Goal: Information Seeking & Learning: Learn about a topic

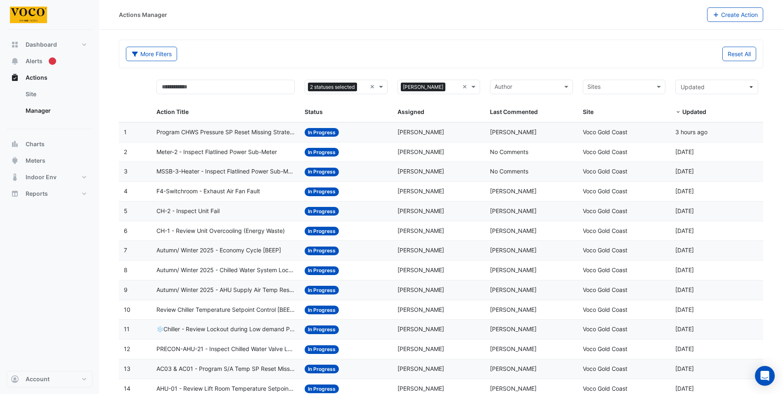
select select "***"
click at [36, 61] on span "Alerts" at bounding box center [34, 61] width 17 height 8
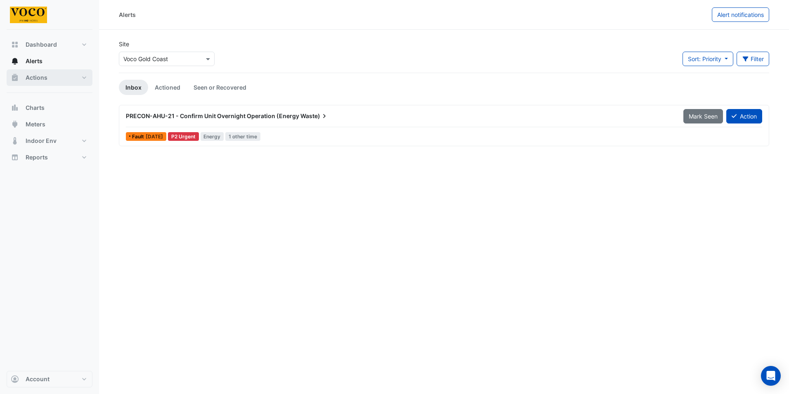
click at [35, 76] on span "Actions" at bounding box center [37, 77] width 22 height 8
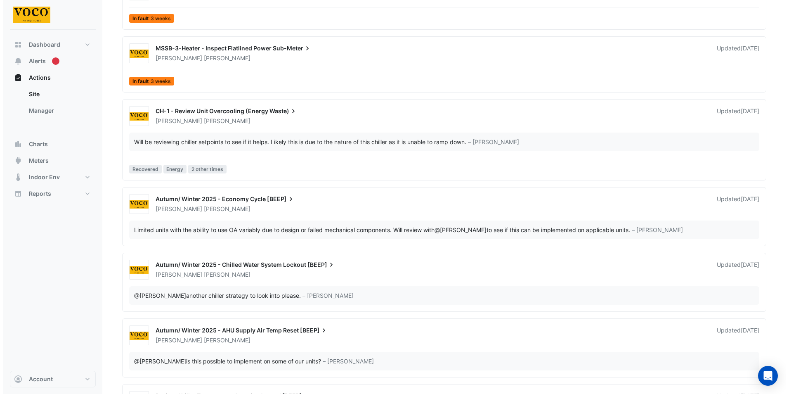
scroll to position [578, 0]
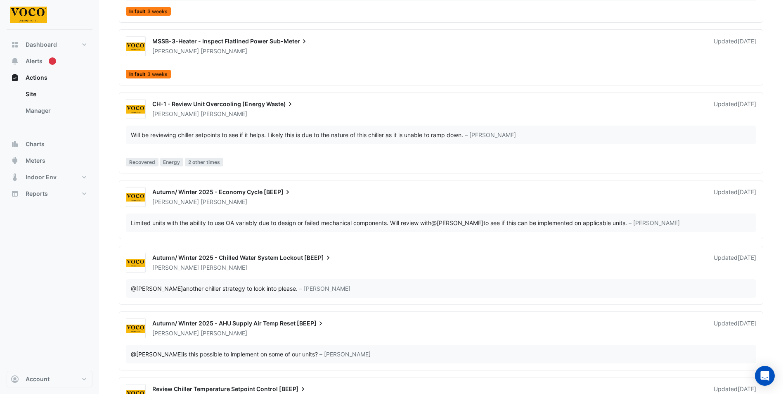
click at [221, 103] on span "CH-1 - Review Unit Overcooling (Energy" at bounding box center [208, 103] width 113 height 7
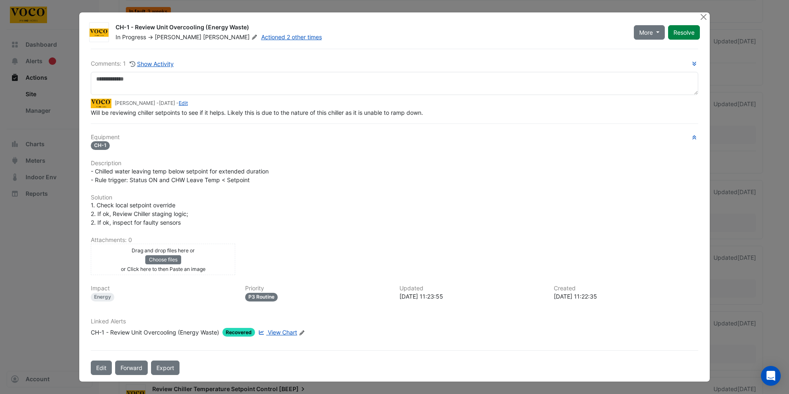
click at [283, 331] on span "View Chart" at bounding box center [282, 332] width 29 height 7
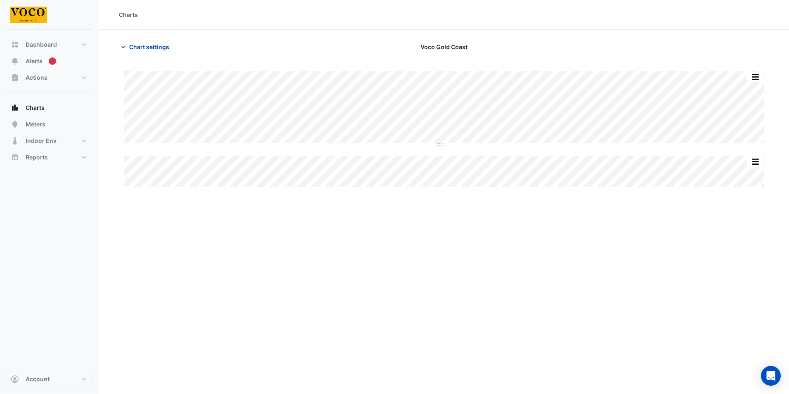
click at [130, 45] on span "Chart settings" at bounding box center [149, 47] width 40 height 9
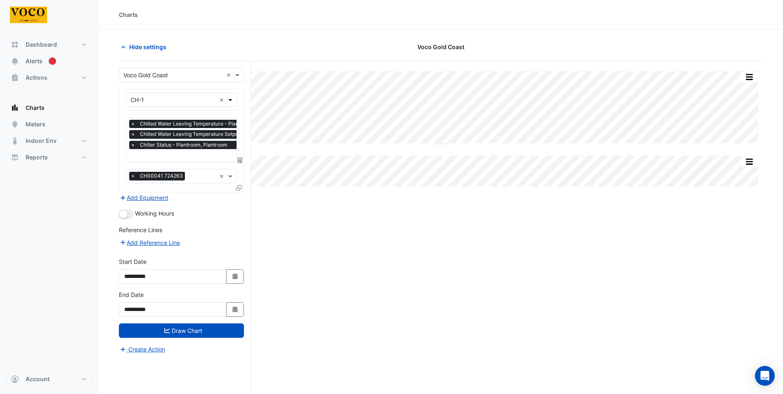
click at [232, 100] on span at bounding box center [231, 99] width 10 height 9
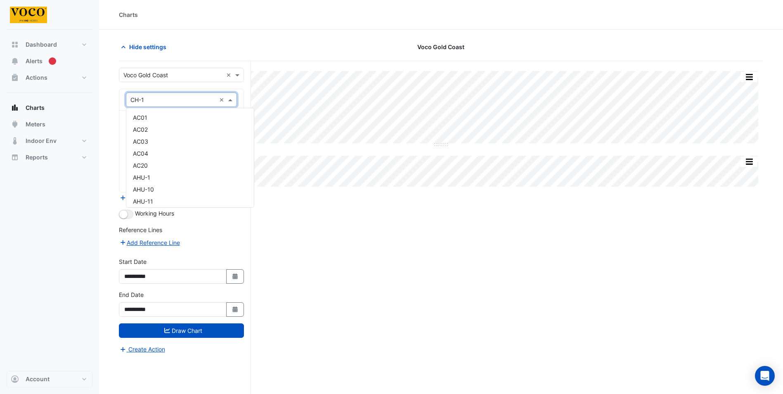
scroll to position [315, 0]
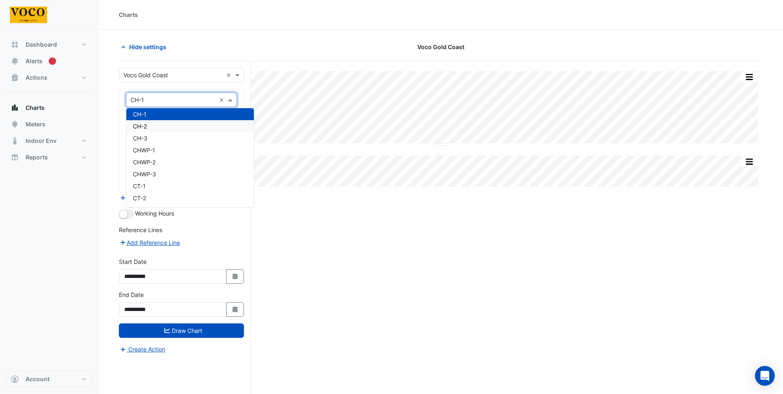
click at [165, 126] on div "CH-2" at bounding box center [190, 126] width 128 height 12
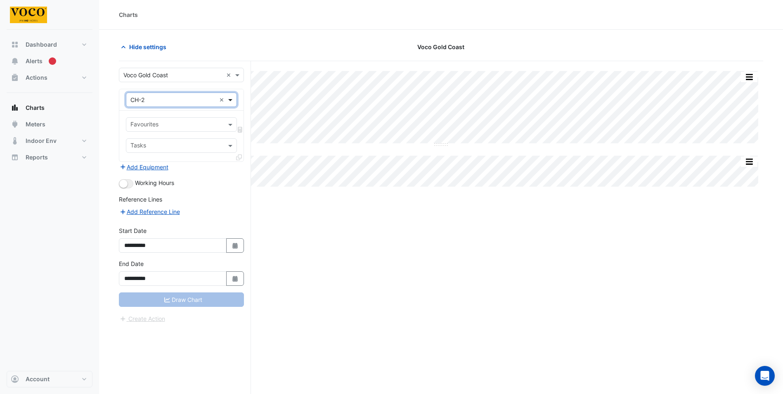
click at [233, 99] on span at bounding box center [231, 99] width 10 height 9
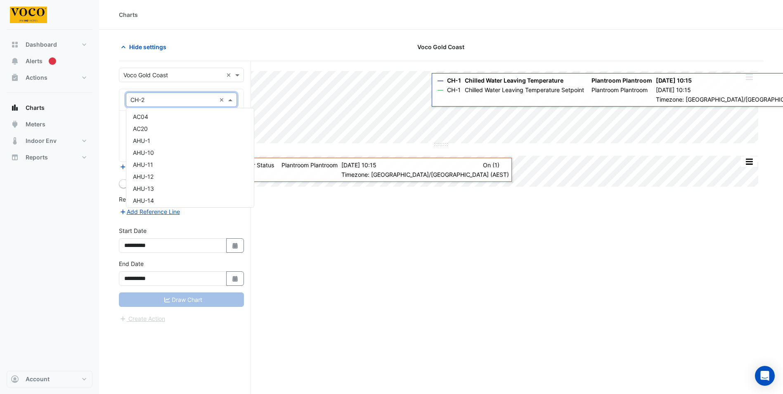
scroll to position [0, 0]
click at [219, 50] on div "Hide settings" at bounding box center [223, 47] width 218 height 14
click at [138, 166] on button "Add Equipment" at bounding box center [144, 166] width 50 height 9
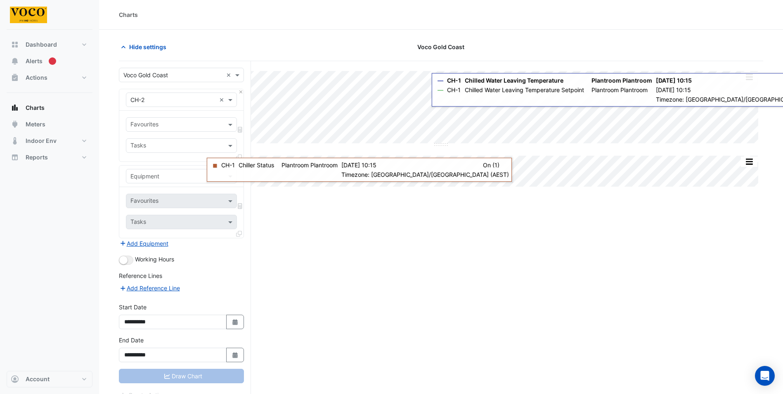
click at [189, 174] on input "text" at bounding box center [172, 176] width 85 height 9
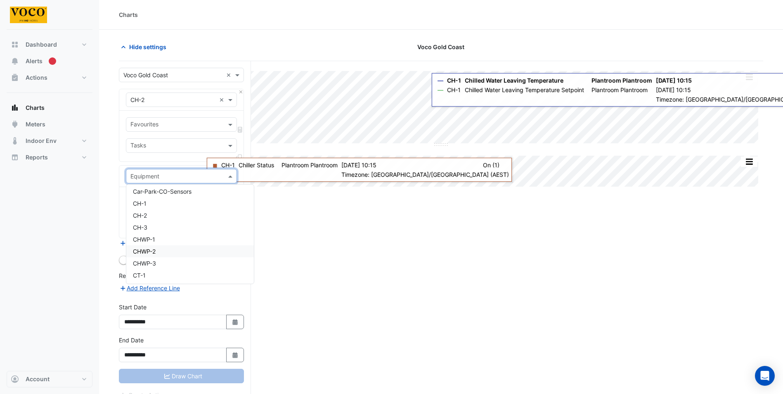
scroll to position [289, 0]
click at [159, 215] on div "CH-1" at bounding box center [190, 216] width 128 height 12
click at [311, 204] on div "Split All Split None Print Save as JPEG Save as PNG Pivot Data Table Export CSV…" at bounding box center [441, 243] width 645 height 364
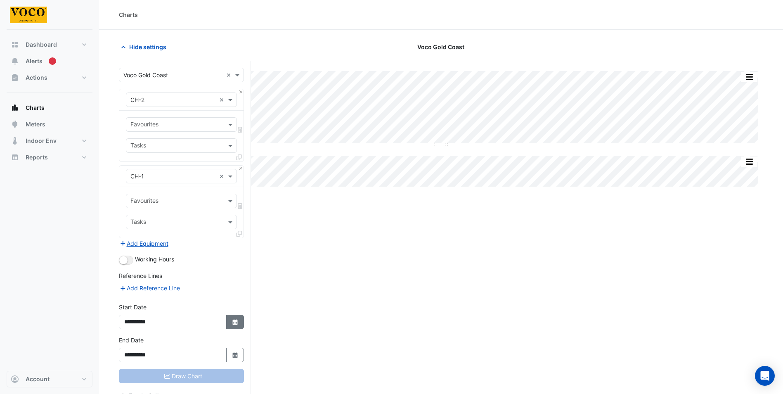
click at [238, 322] on icon "Select Date" at bounding box center [235, 322] width 7 height 6
select select "*"
select select "****"
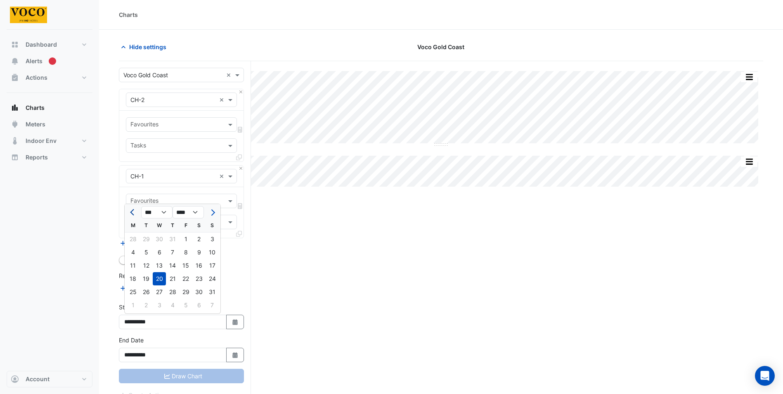
click at [133, 210] on span "Previous month" at bounding box center [133, 212] width 6 height 6
select select "*"
click at [211, 239] on div "1" at bounding box center [212, 238] width 13 height 13
type input "**********"
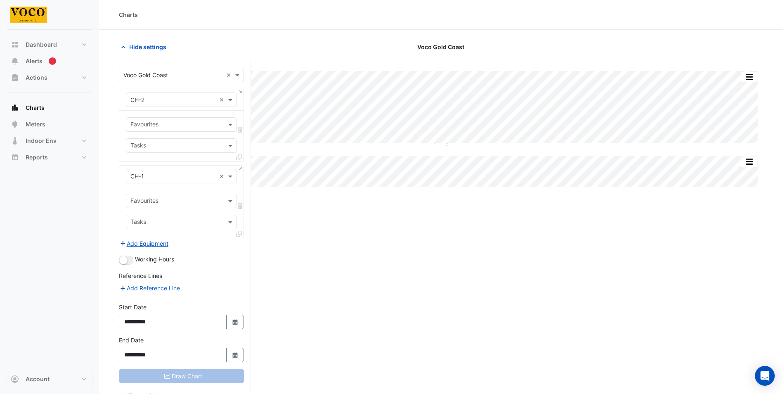
click at [224, 278] on div "Reference Lines" at bounding box center [181, 277] width 125 height 12
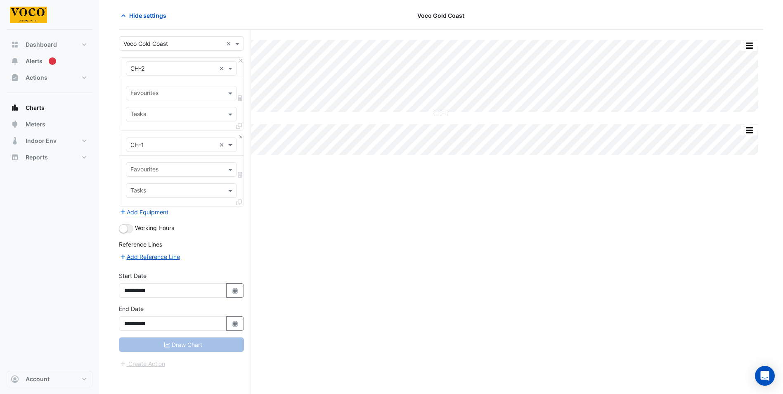
scroll to position [0, 0]
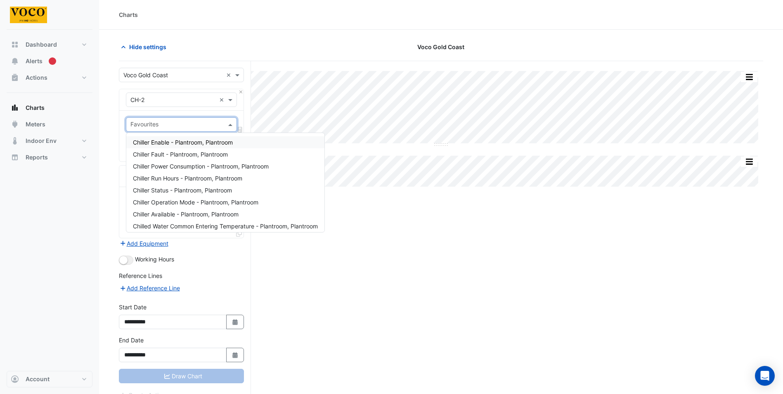
click at [231, 123] on span at bounding box center [231, 124] width 10 height 9
click at [184, 165] on span "Chiller Power Consumption - Plantroom, Plantroom" at bounding box center [201, 166] width 136 height 7
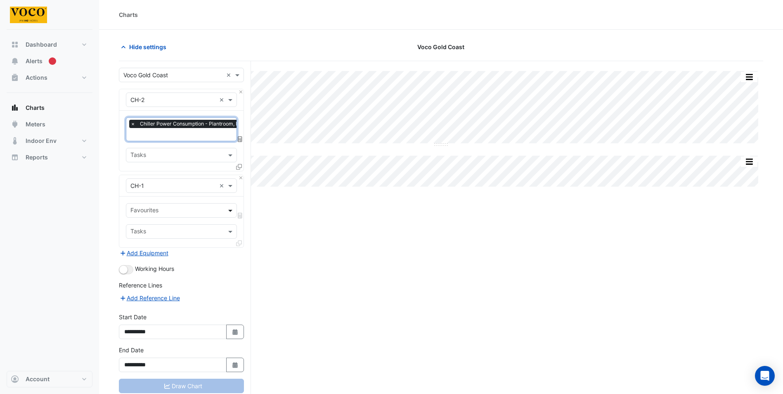
click at [228, 208] on span at bounding box center [231, 210] width 10 height 9
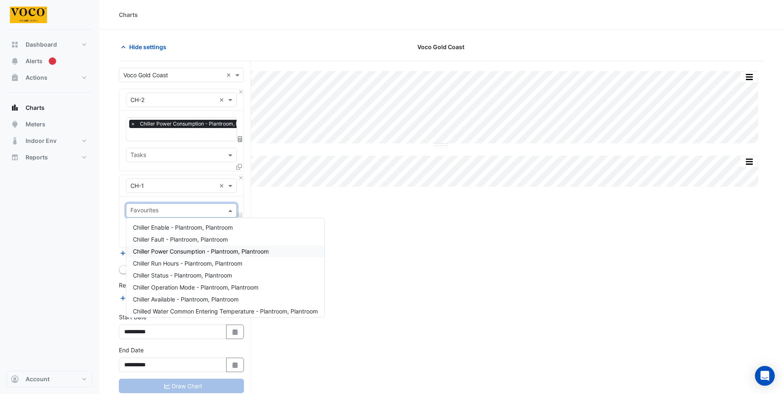
click at [197, 250] on span "Chiller Power Consumption - Plantroom, Plantroom" at bounding box center [201, 251] width 136 height 7
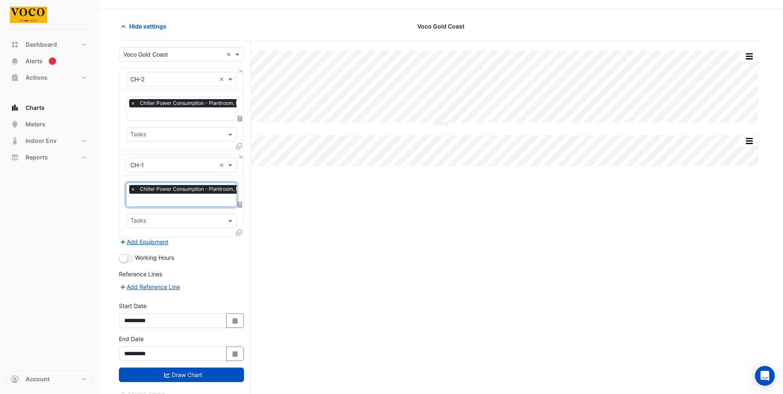
scroll to position [31, 0]
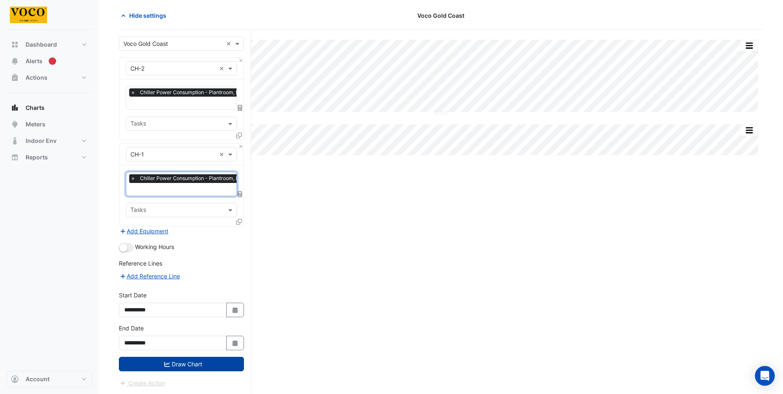
click at [188, 362] on button "Draw Chart" at bounding box center [181, 364] width 125 height 14
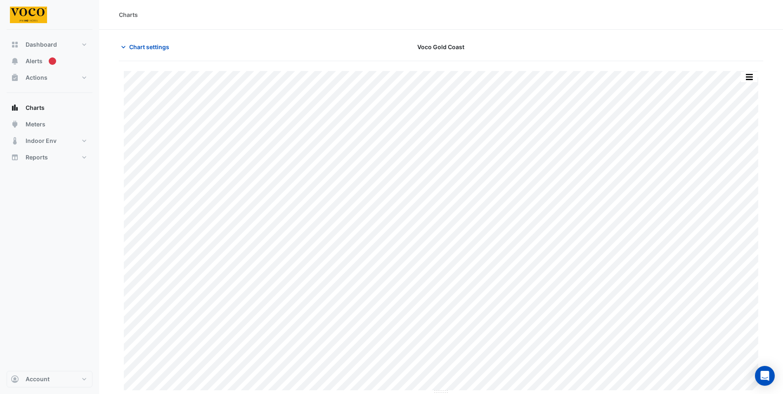
type input "**********"
click at [149, 48] on span "Chart settings" at bounding box center [149, 47] width 40 height 9
